Goal: Transaction & Acquisition: Purchase product/service

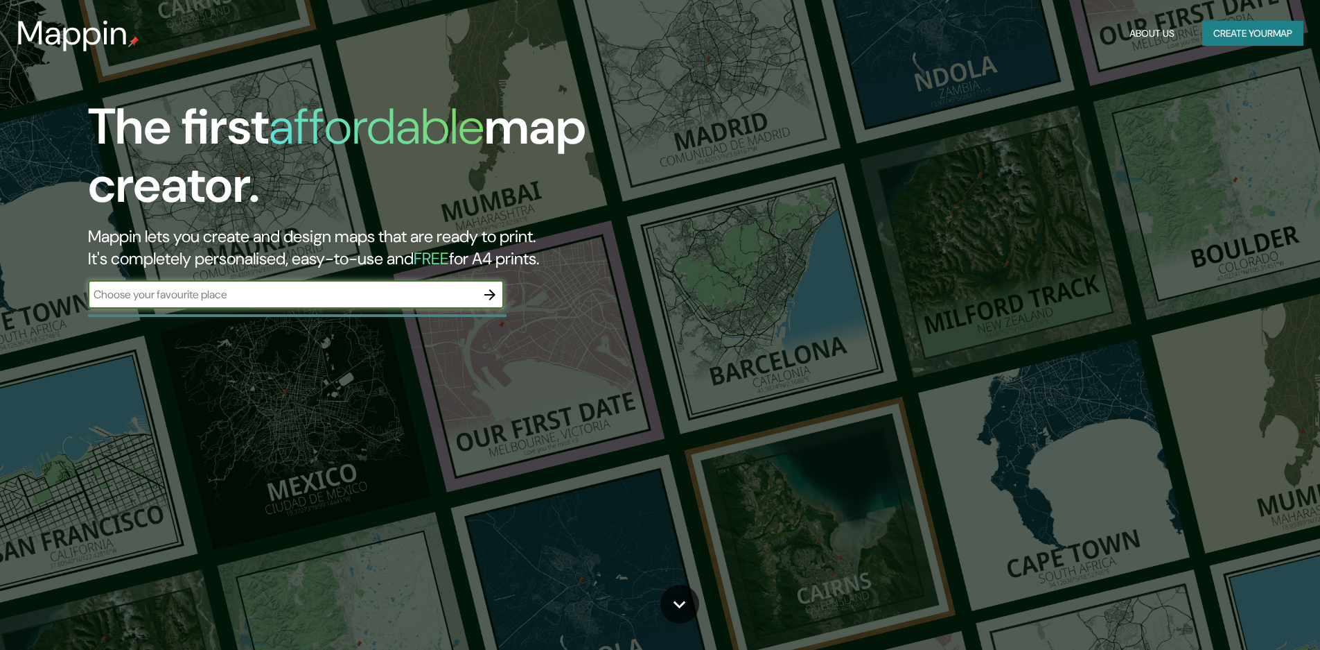
click at [320, 297] on input "text" at bounding box center [282, 294] width 388 height 16
type input "cordoba"
click at [488, 294] on icon "button" at bounding box center [490, 294] width 11 height 11
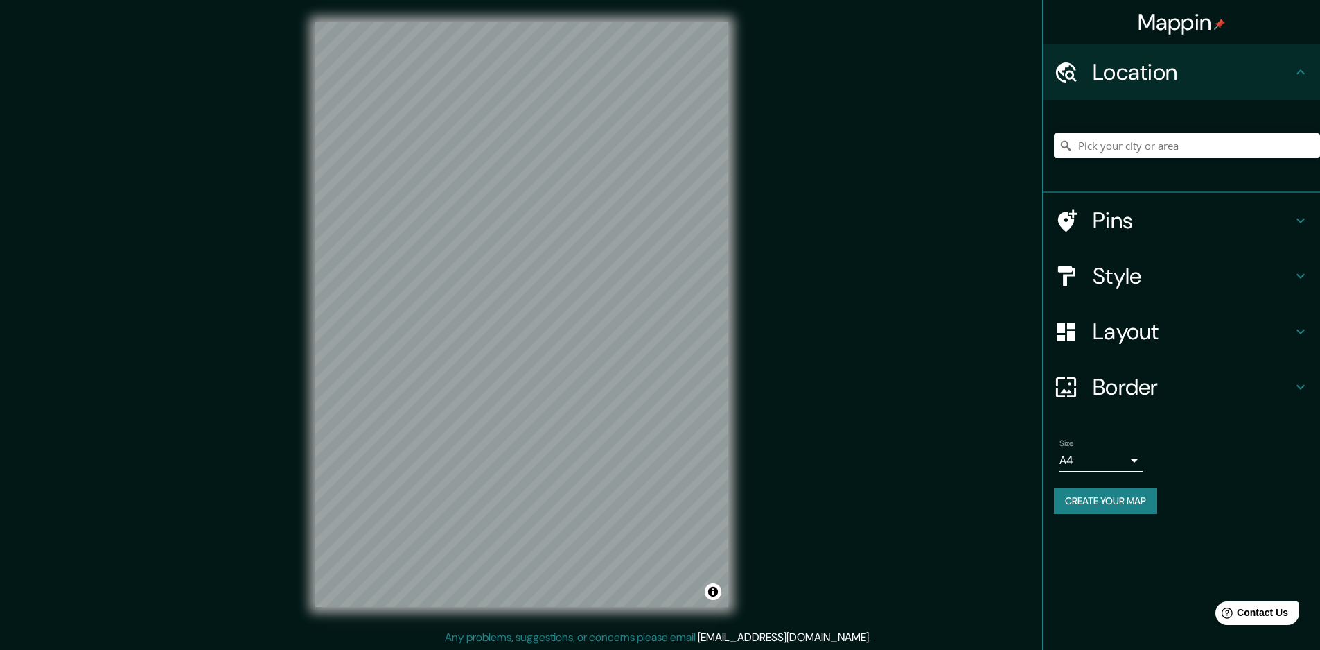
click at [1143, 285] on h4 "Style" at bounding box center [1193, 276] width 200 height 28
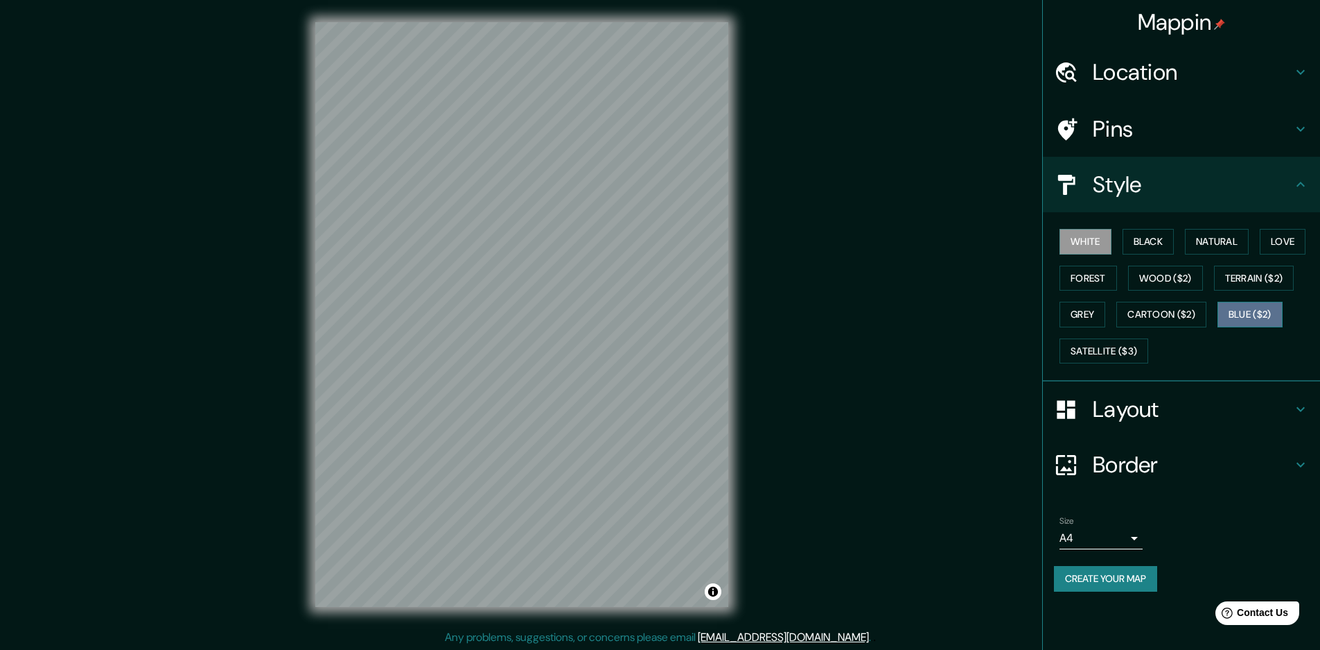
click at [1269, 324] on button "Blue ($2)" at bounding box center [1250, 315] width 65 height 26
click at [1144, 67] on h4 "Location" at bounding box center [1193, 72] width 200 height 28
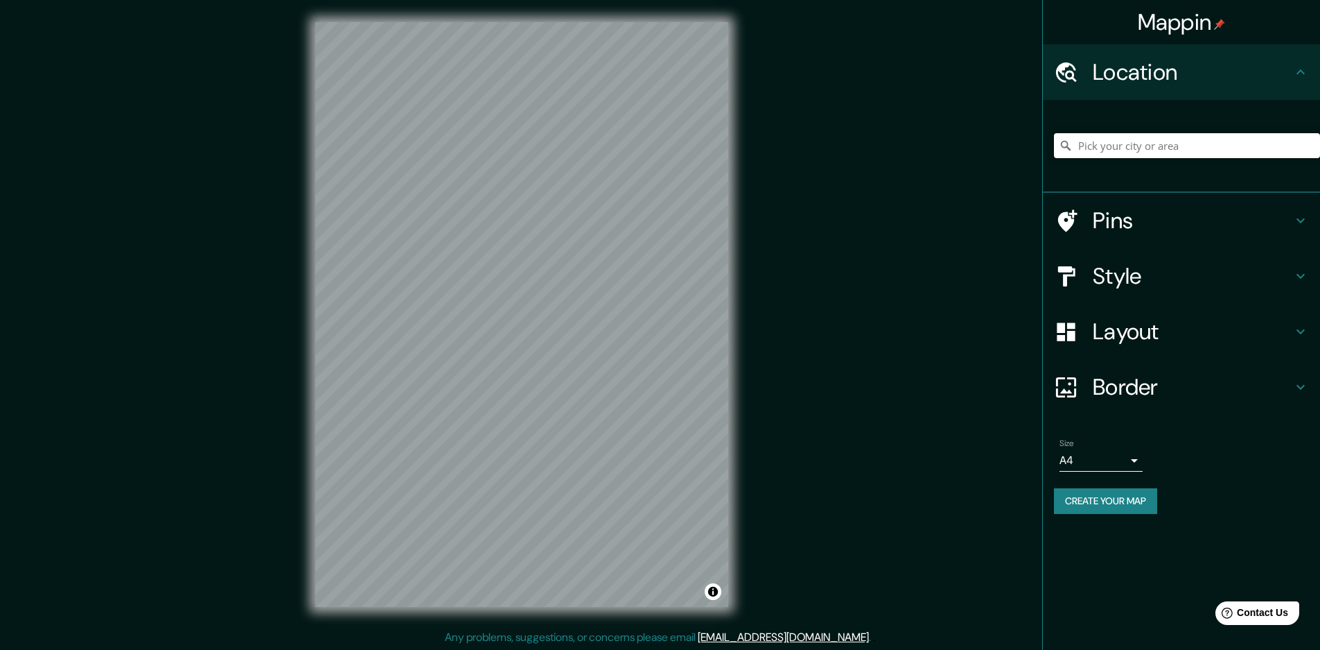
click at [1147, 141] on input "Pick your city or area" at bounding box center [1187, 145] width 266 height 25
type input "[GEOGRAPHIC_DATA], [GEOGRAPHIC_DATA][PERSON_NAME], [GEOGRAPHIC_DATA]"
click at [1160, 277] on h4 "Style" at bounding box center [1193, 276] width 200 height 28
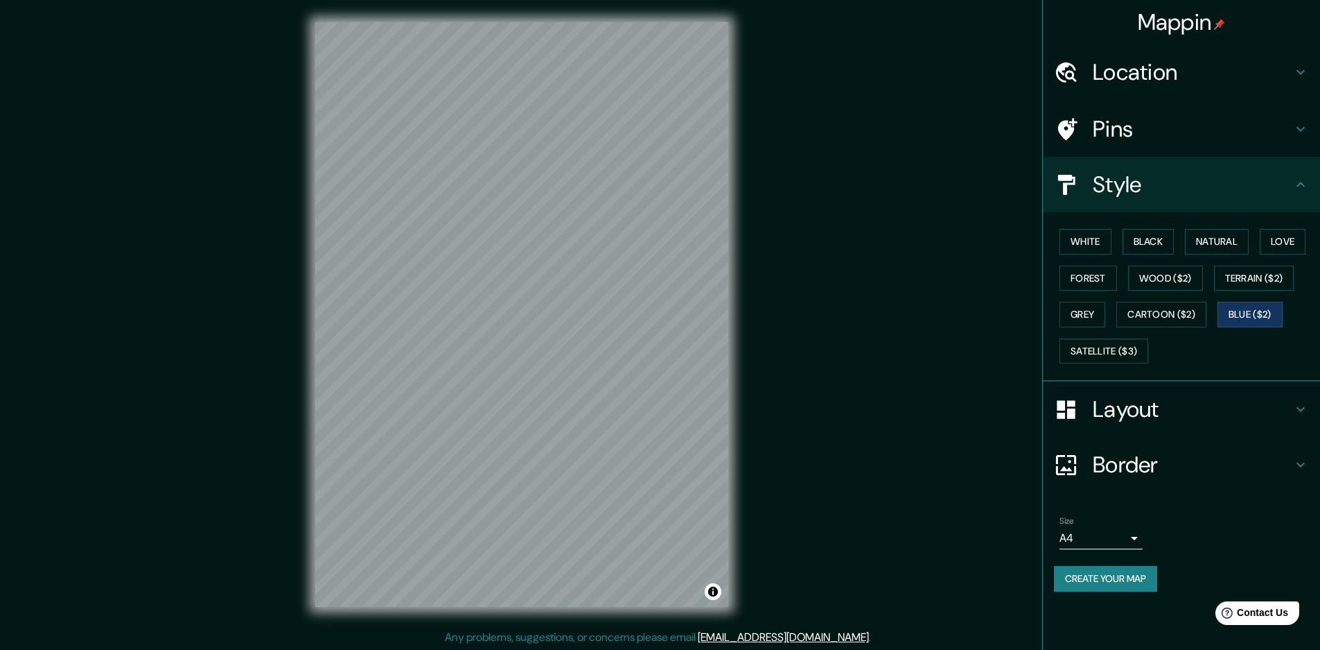
click at [1150, 174] on h4 "Style" at bounding box center [1193, 185] width 200 height 28
click at [1149, 468] on h4 "Border" at bounding box center [1193, 465] width 200 height 28
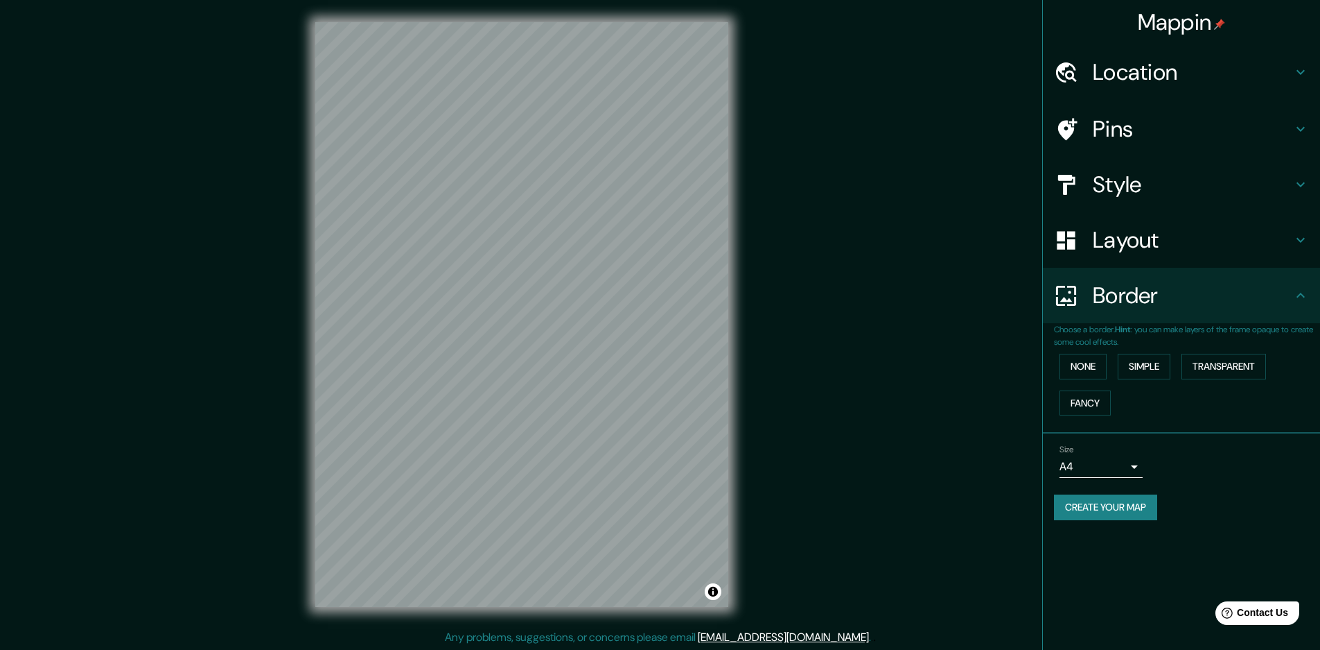
click at [1153, 253] on h4 "Layout" at bounding box center [1193, 240] width 200 height 28
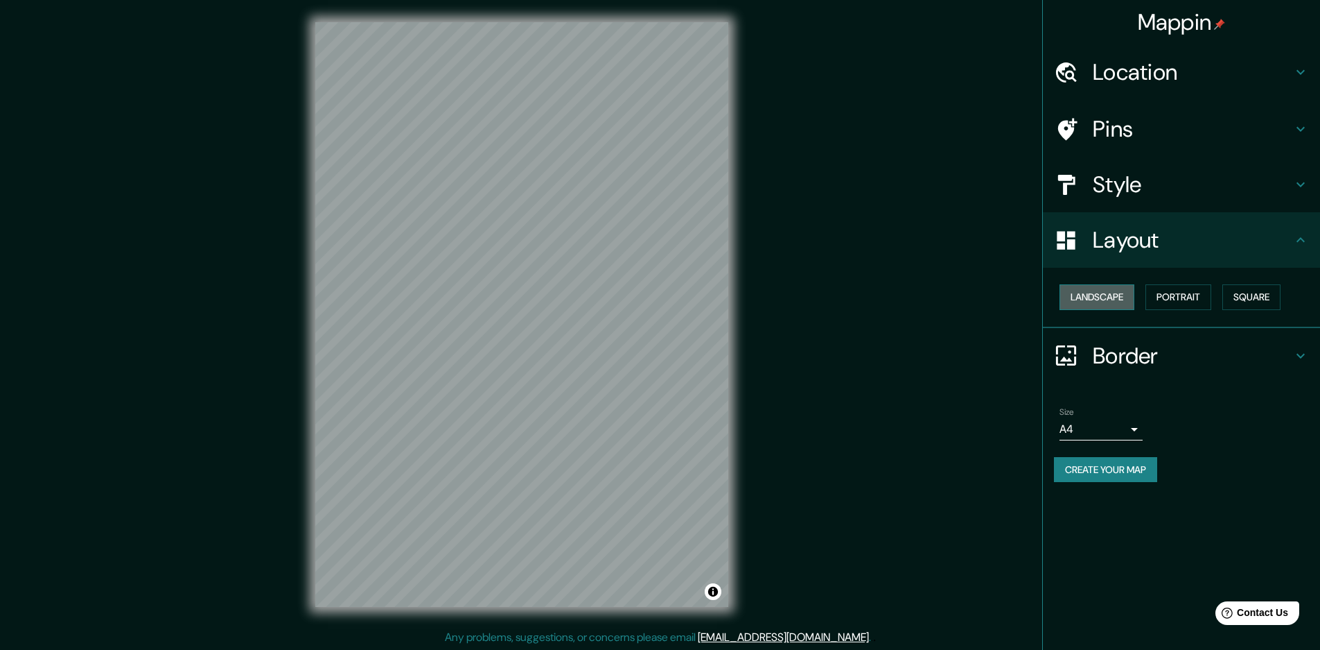
click at [1089, 297] on button "Landscape" at bounding box center [1097, 297] width 75 height 26
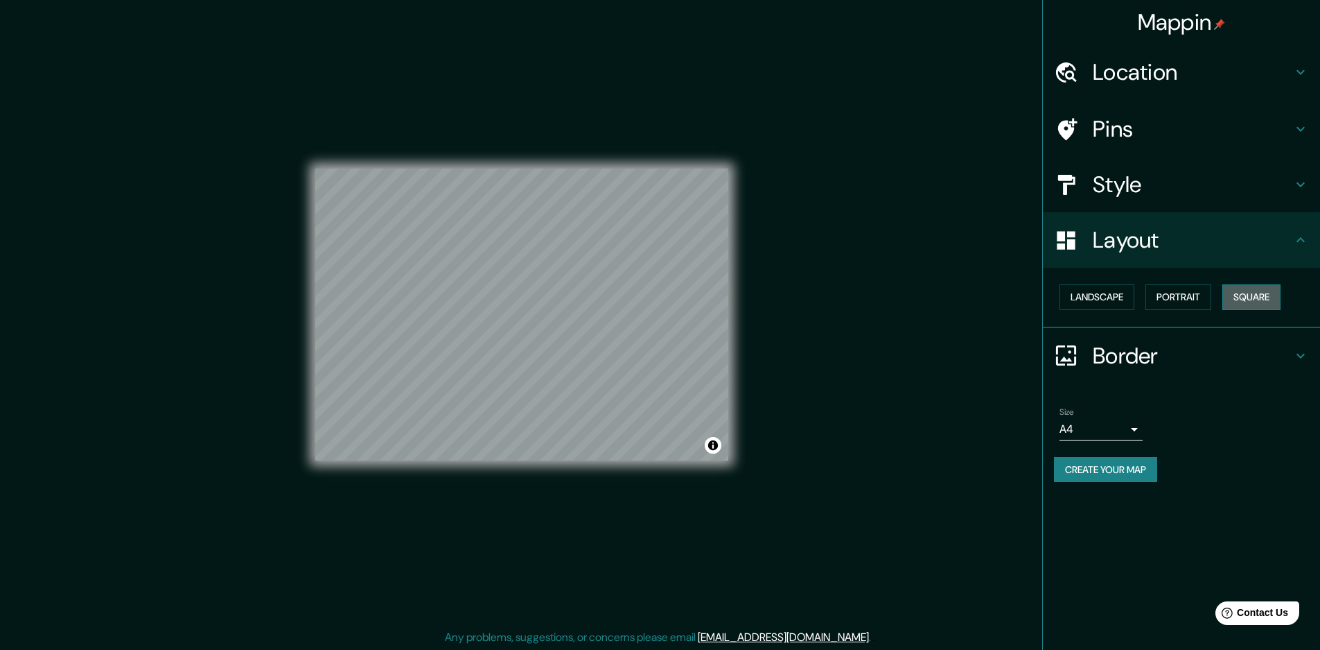
click at [1257, 290] on button "Square" at bounding box center [1252, 297] width 58 height 26
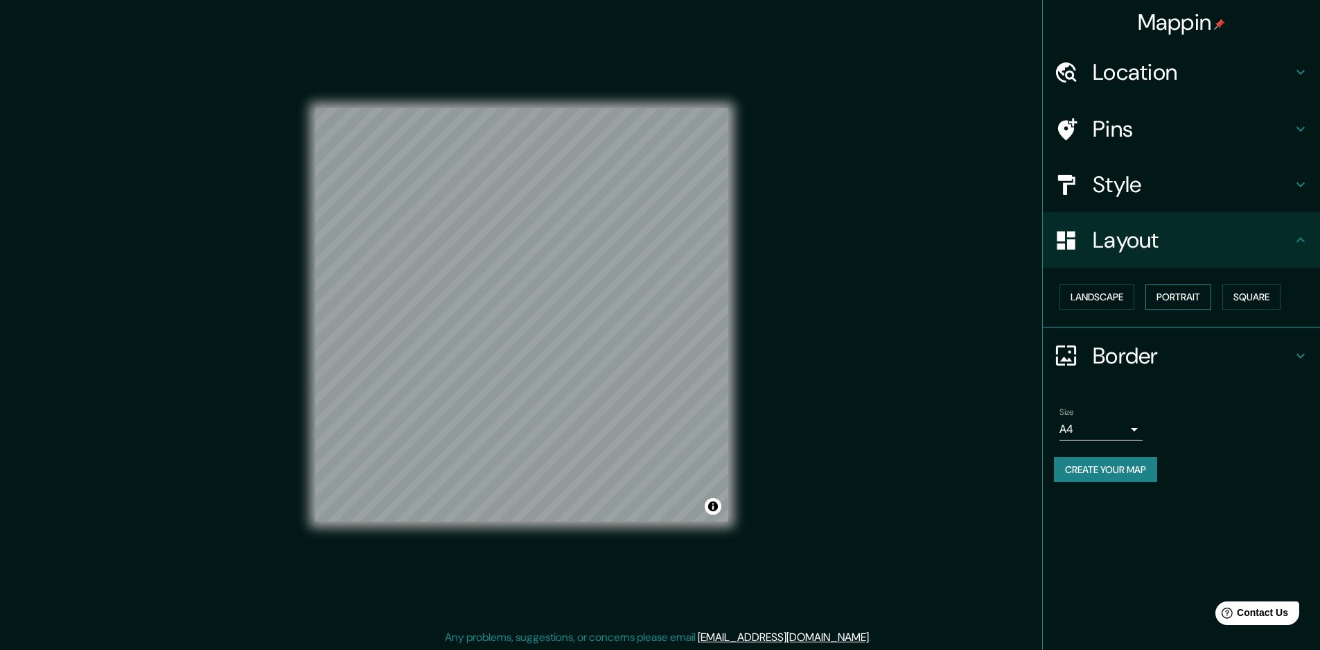
click at [1163, 288] on button "Portrait" at bounding box center [1179, 297] width 66 height 26
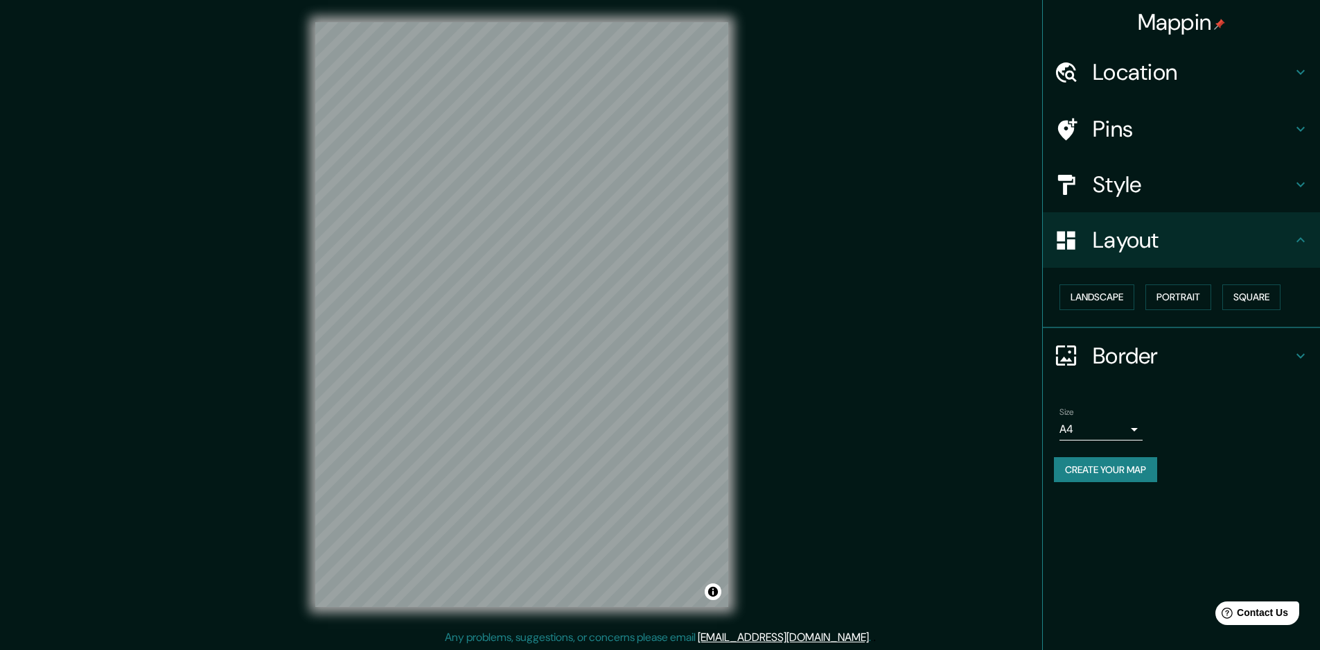
click at [1185, 371] on div "Border" at bounding box center [1181, 355] width 277 height 55
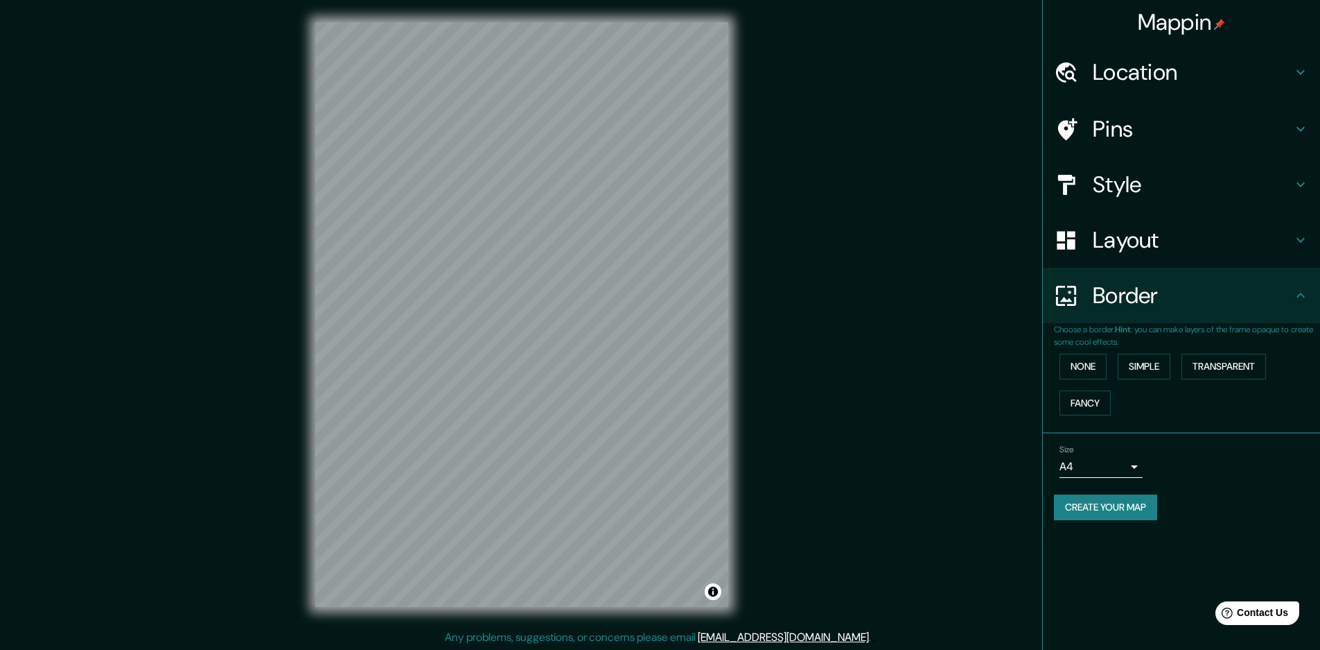
click at [1118, 475] on body "Mappin Location [GEOGRAPHIC_DATA], [GEOGRAPHIC_DATA][PERSON_NAME], [GEOGRAPHIC_…" at bounding box center [660, 325] width 1320 height 650
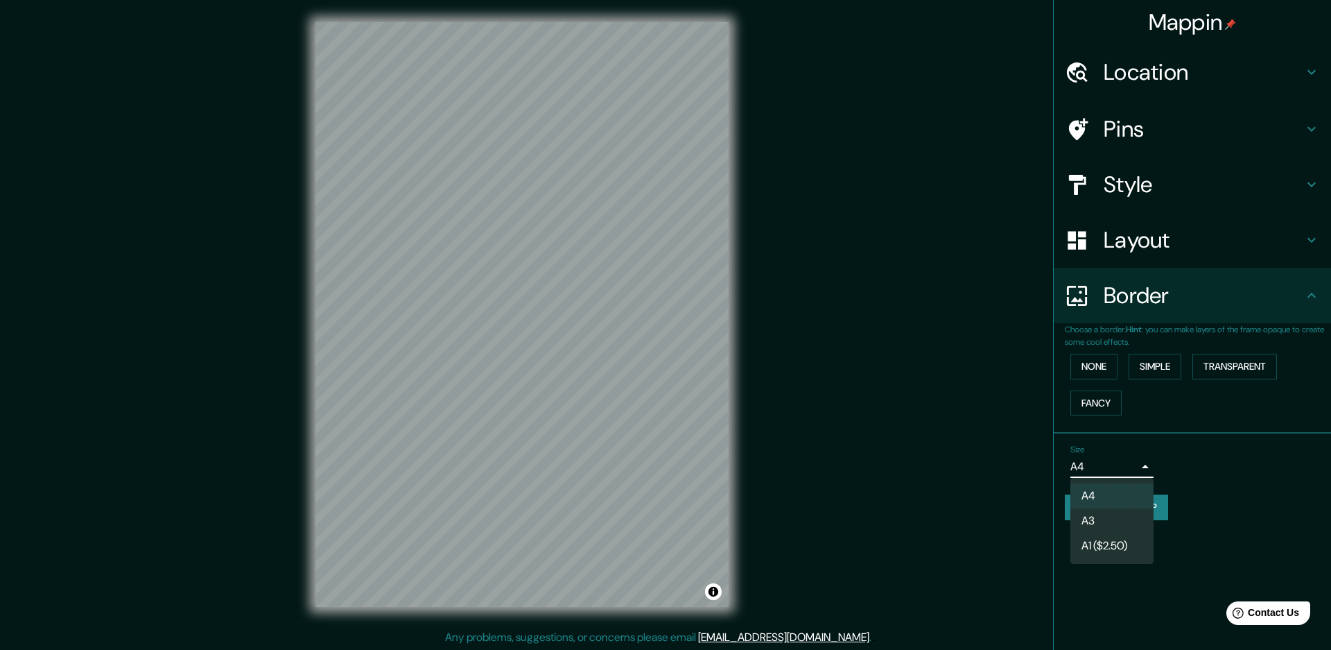
click at [1103, 520] on li "A3" at bounding box center [1111, 520] width 83 height 25
type input "a4"
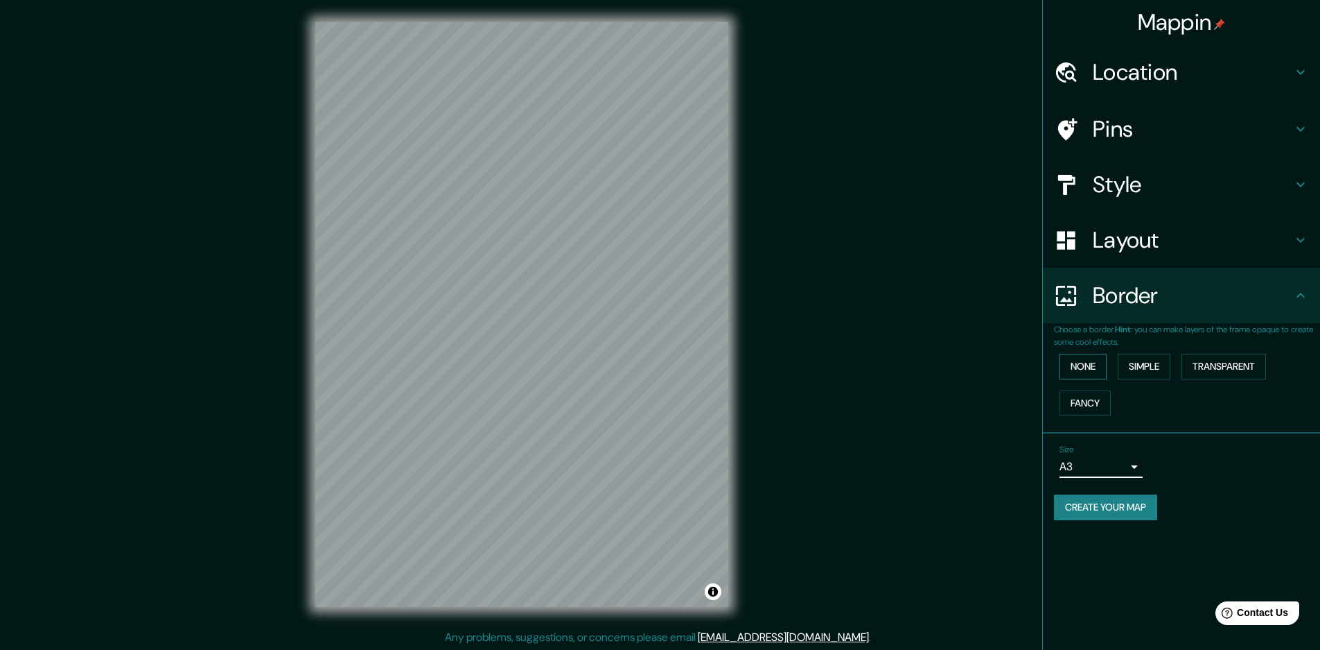
click at [1077, 360] on button "None" at bounding box center [1083, 367] width 47 height 26
click at [1156, 367] on button "Simple" at bounding box center [1144, 367] width 53 height 26
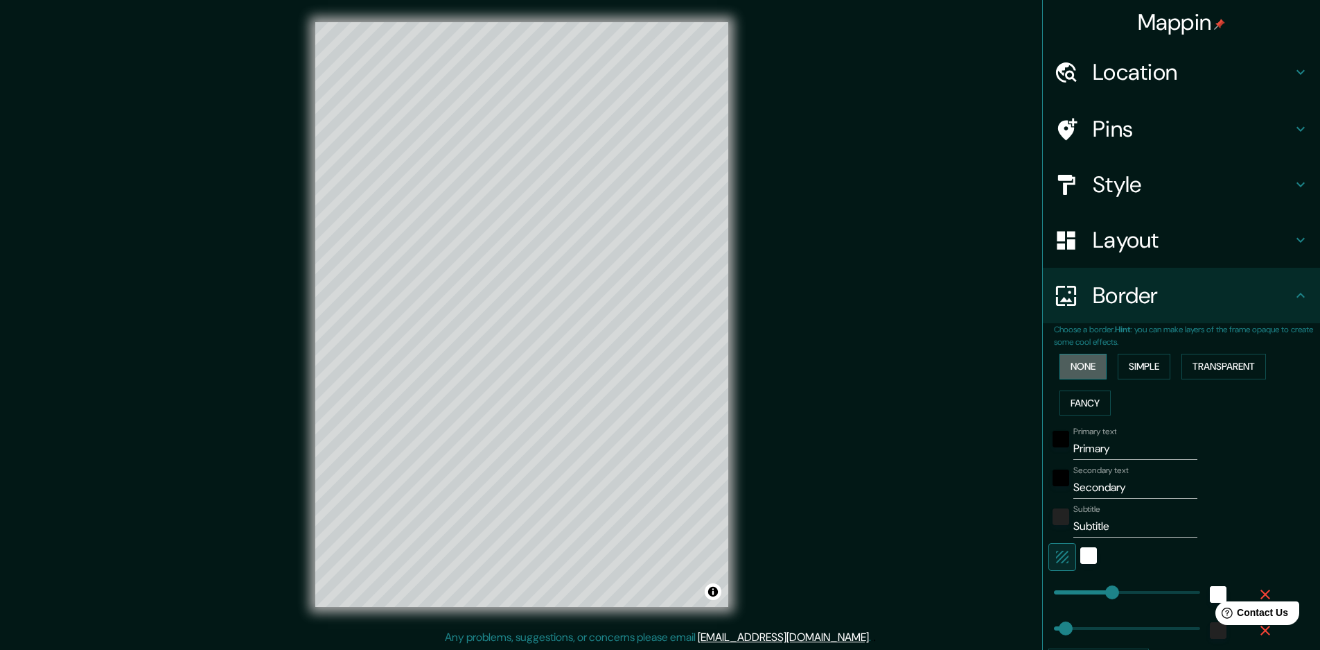
click at [1069, 369] on button "None" at bounding box center [1083, 367] width 47 height 26
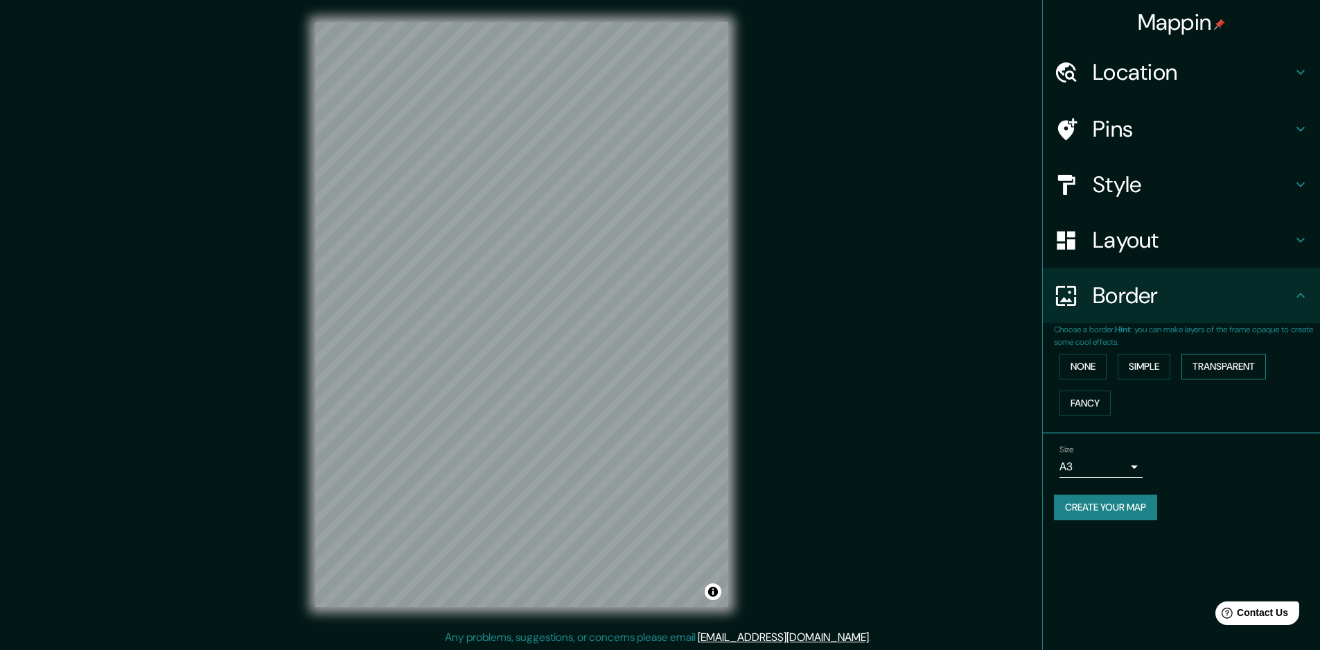
click at [1251, 370] on button "Transparent" at bounding box center [1224, 367] width 85 height 26
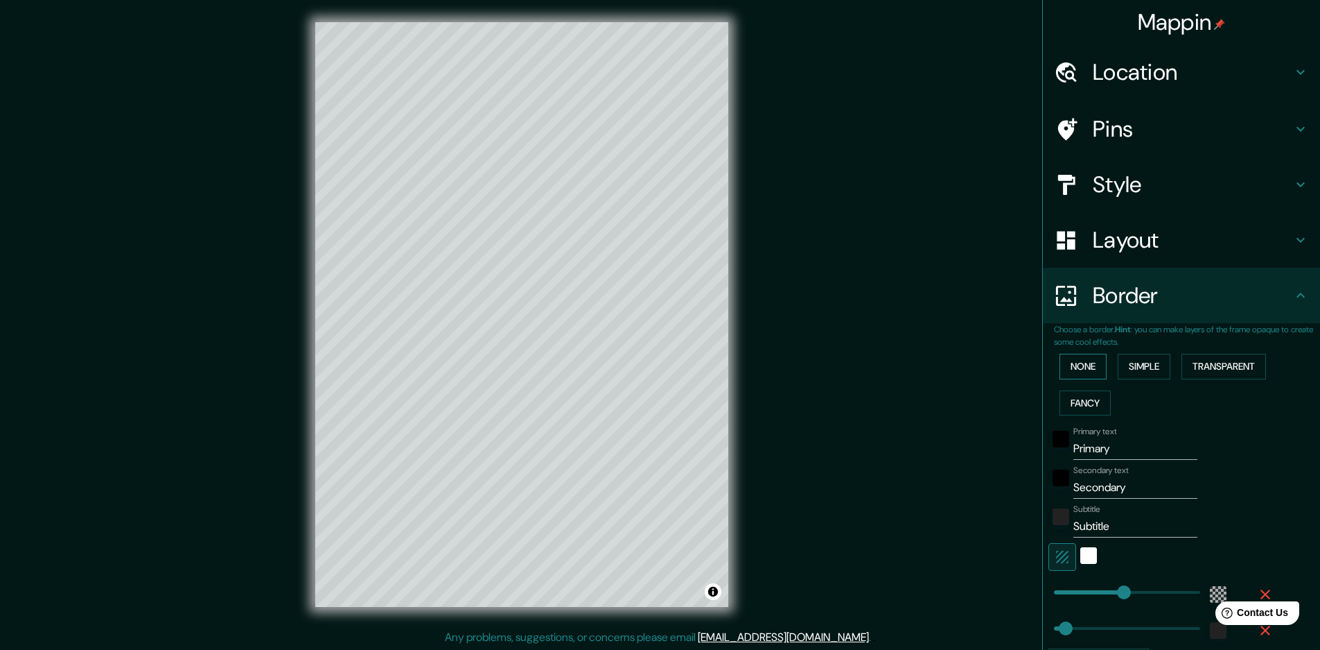
click at [1083, 363] on button "None" at bounding box center [1083, 367] width 47 height 26
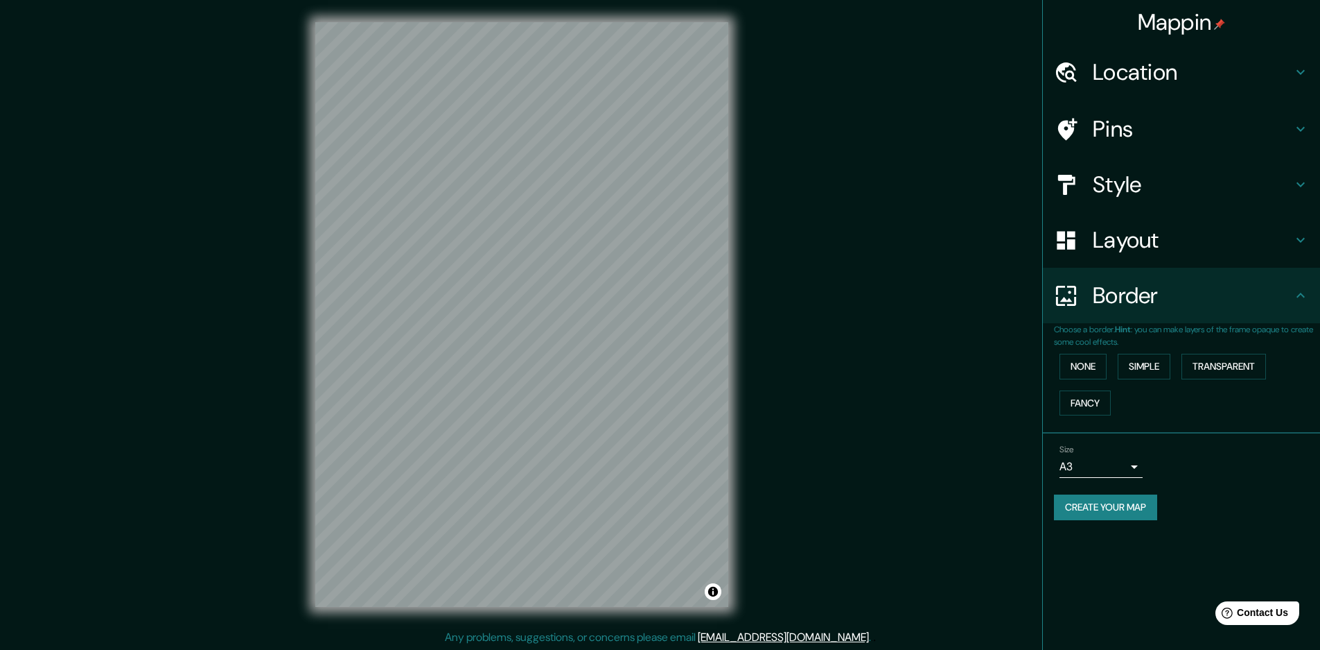
click at [1138, 270] on div "Border" at bounding box center [1181, 295] width 277 height 55
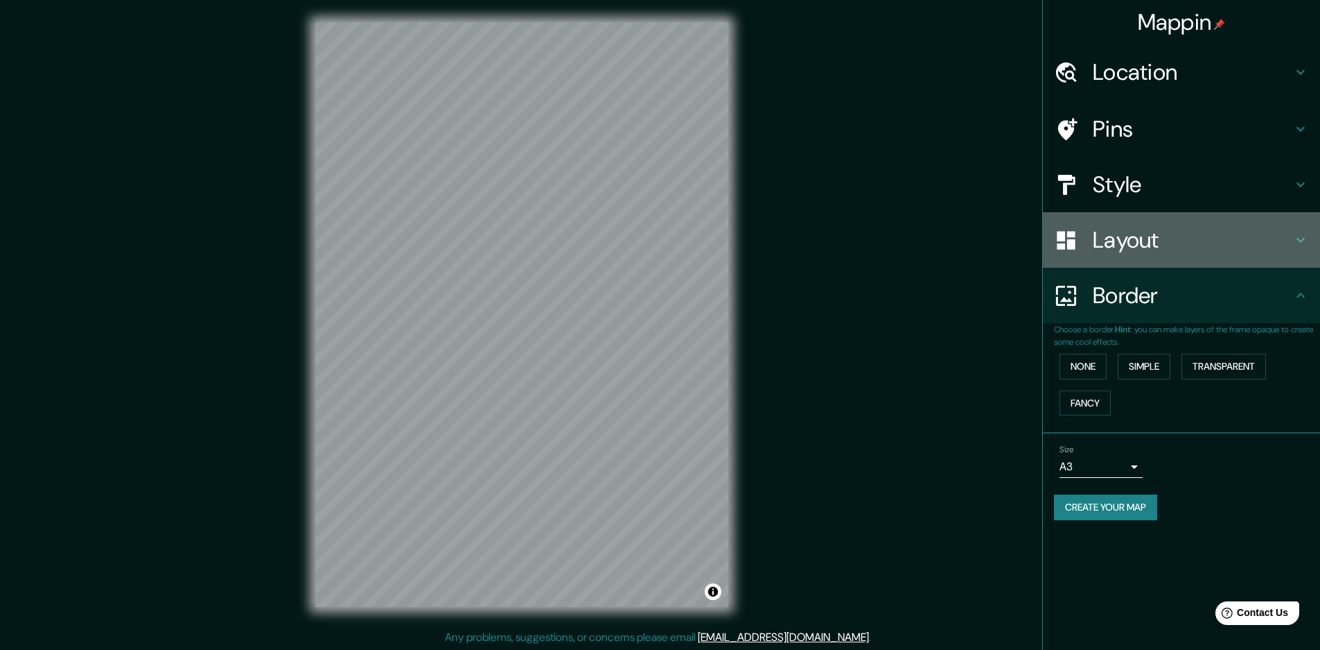
click at [1141, 249] on h4 "Layout" at bounding box center [1193, 240] width 200 height 28
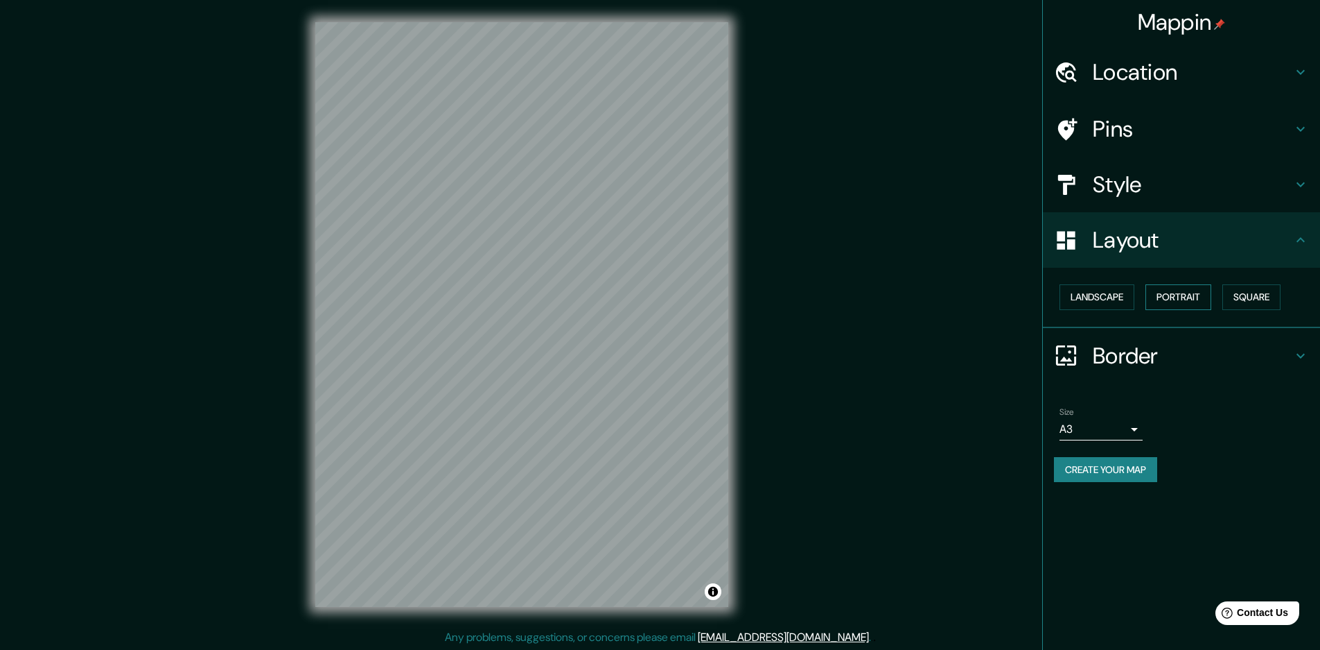
click at [1165, 297] on button "Portrait" at bounding box center [1179, 297] width 66 height 26
click at [1121, 304] on button "Landscape" at bounding box center [1097, 297] width 75 height 26
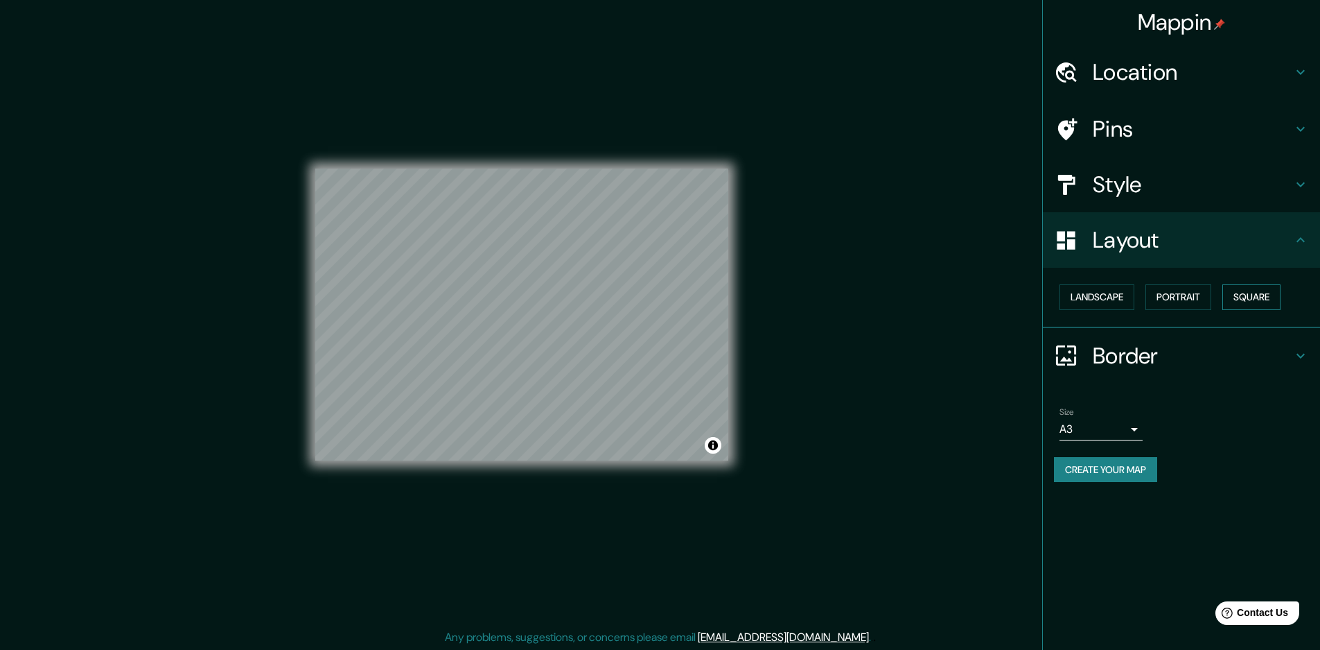
click at [1246, 292] on button "Square" at bounding box center [1252, 297] width 58 height 26
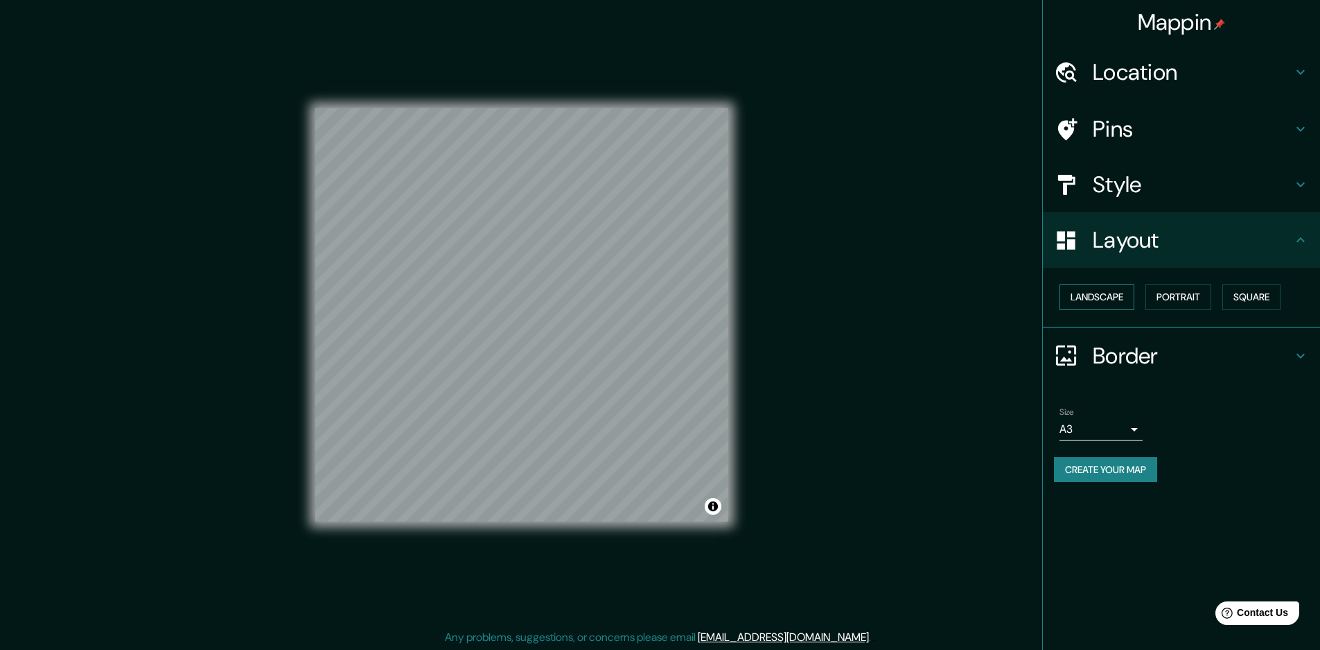
click at [1111, 299] on button "Landscape" at bounding box center [1097, 297] width 75 height 26
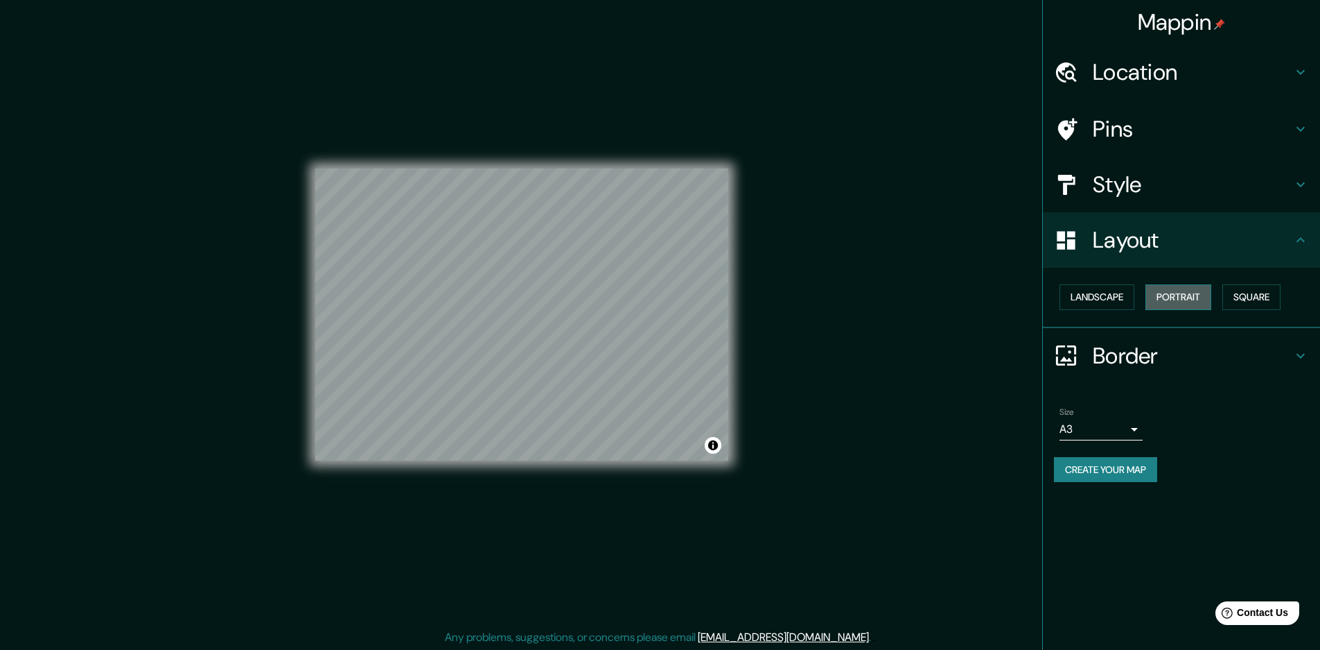
click at [1179, 287] on button "Portrait" at bounding box center [1179, 297] width 66 height 26
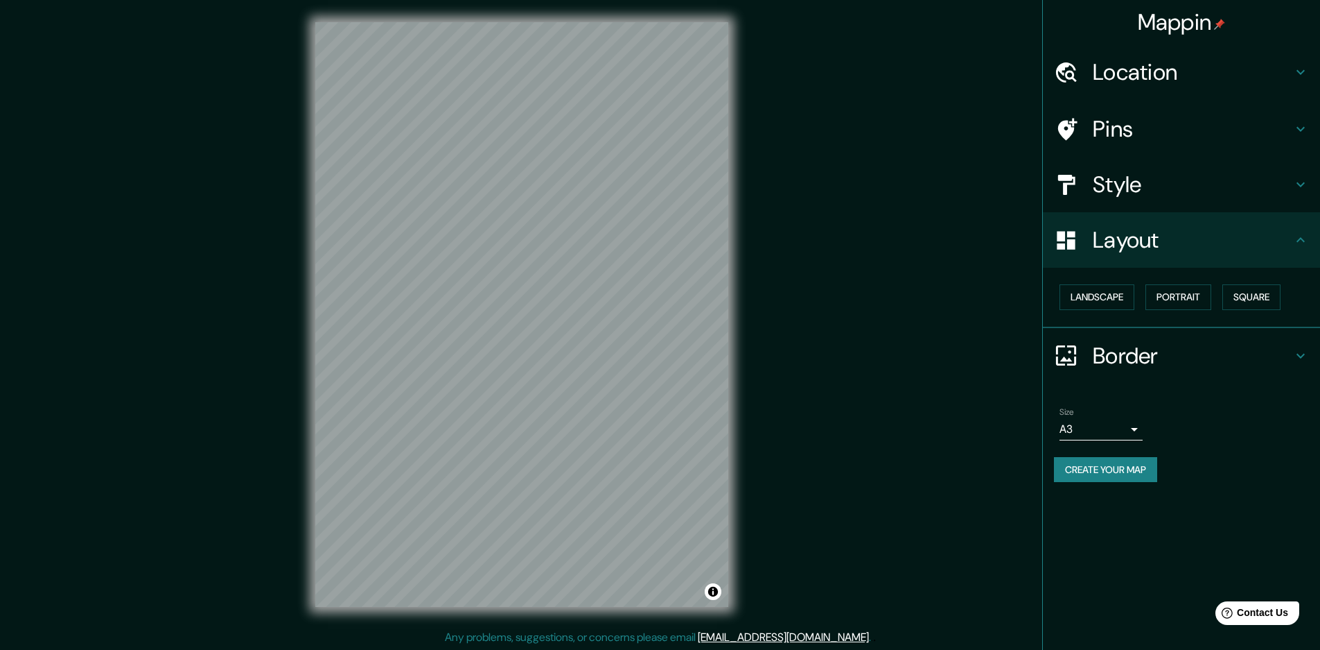
click at [886, 227] on div "Mappin Location [GEOGRAPHIC_DATA], [GEOGRAPHIC_DATA][PERSON_NAME], [GEOGRAPHIC_…" at bounding box center [660, 325] width 1320 height 651
